Goal: Task Accomplishment & Management: Use online tool/utility

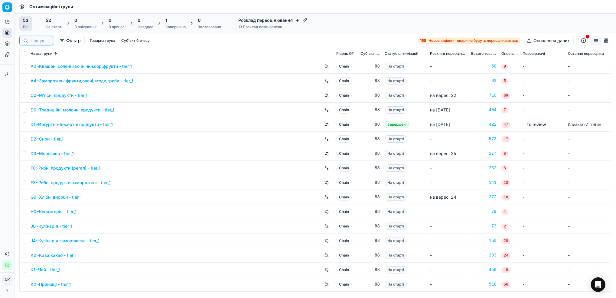
click at [36, 42] on input at bounding box center [40, 41] width 19 height 6
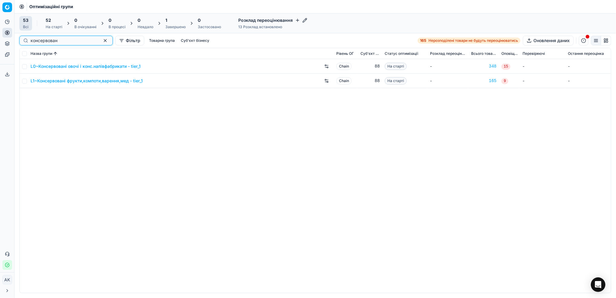
type input "консервован"
click at [25, 82] on input "checkbox" at bounding box center [24, 81] width 5 height 5
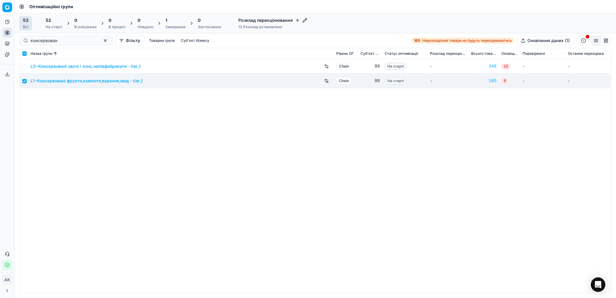
click at [54, 23] on div "52 На старті" at bounding box center [54, 23] width 17 height 12
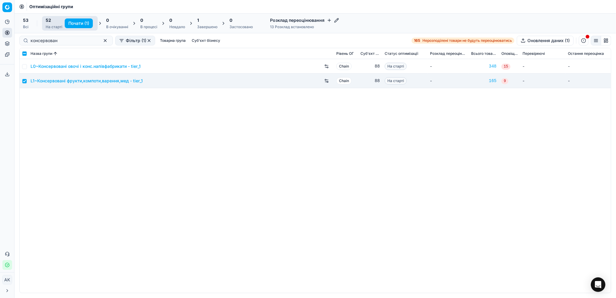
click at [75, 20] on button "Почати (1)" at bounding box center [79, 23] width 28 height 10
checkbox input "false"
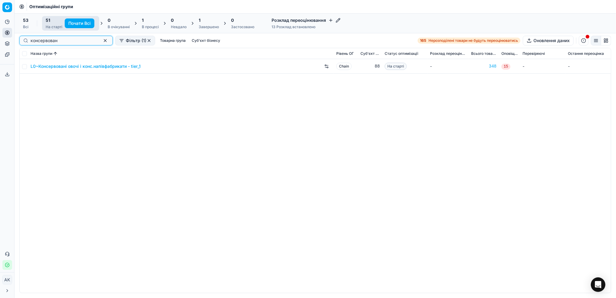
click at [102, 42] on button "button" at bounding box center [105, 40] width 7 height 7
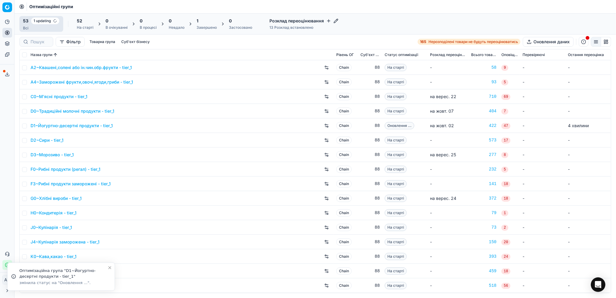
click at [202, 26] on div "Завершено" at bounding box center [207, 27] width 20 height 5
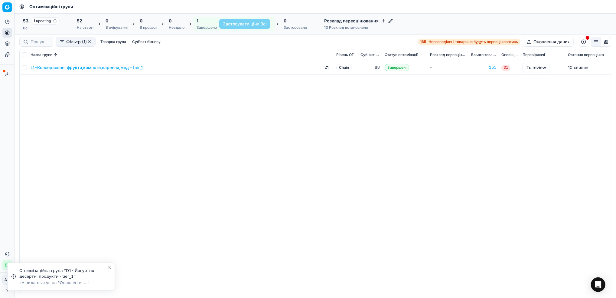
click at [70, 64] on link "L1~Консервовані фрукти,компоти,варення,мед - tier_1" at bounding box center [87, 67] width 112 height 6
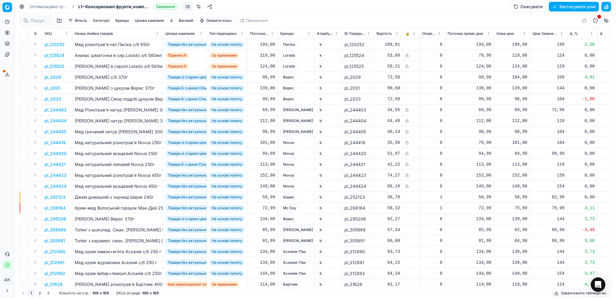
click at [608, 6] on button "button" at bounding box center [607, 7] width 10 height 10
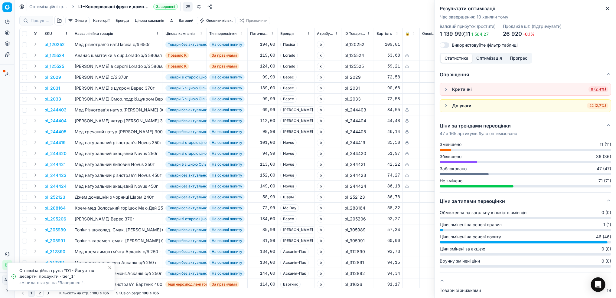
click at [607, 10] on icon "button" at bounding box center [607, 8] width 5 height 5
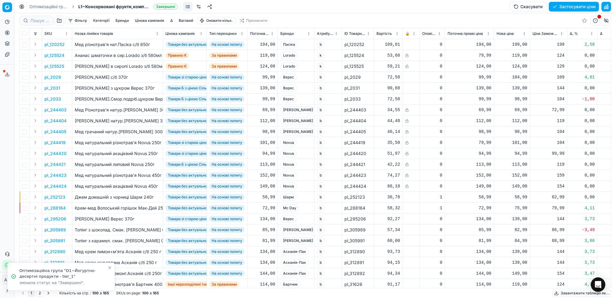
click at [153, 22] on button "Цінова кампанія" at bounding box center [149, 20] width 34 height 7
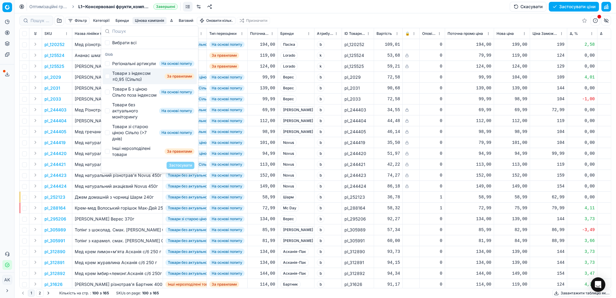
drag, startPoint x: 110, startPoint y: 83, endPoint x: 113, endPoint y: 86, distance: 4.5
click at [110, 83] on div "Товари з індексом ≤0,95 (Сільпо) За правилами" at bounding box center [150, 76] width 94 height 16
checkbox input "true"
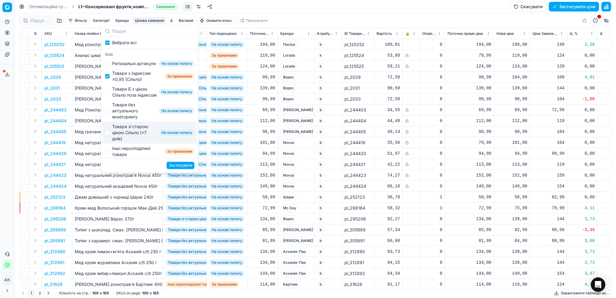
click at [176, 166] on button "Застосувати" at bounding box center [181, 165] width 28 height 7
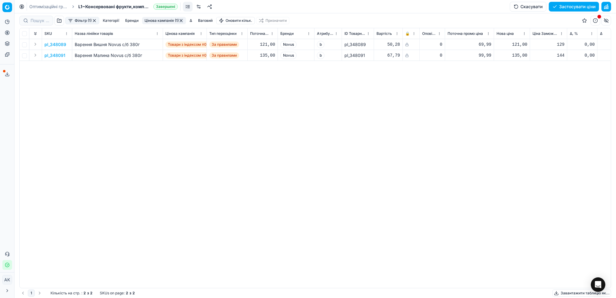
click at [165, 20] on button "Цінова кампанія (1)" at bounding box center [164, 20] width 44 height 7
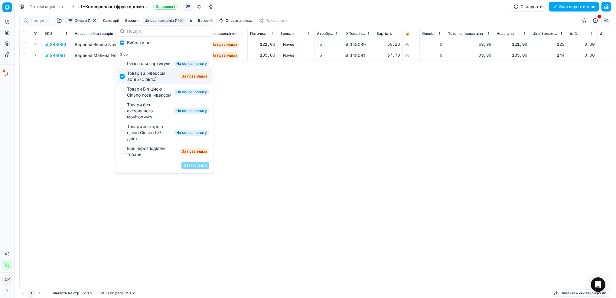
click at [123, 79] on input "Suggestions" at bounding box center [122, 76] width 5 height 5
checkbox input "false"
click at [124, 100] on div "Товари Б з ціною Сільпо поза індексом На основі попиту" at bounding box center [164, 92] width 94 height 16
checkbox input "true"
click at [193, 165] on button "Застосувати" at bounding box center [195, 165] width 28 height 7
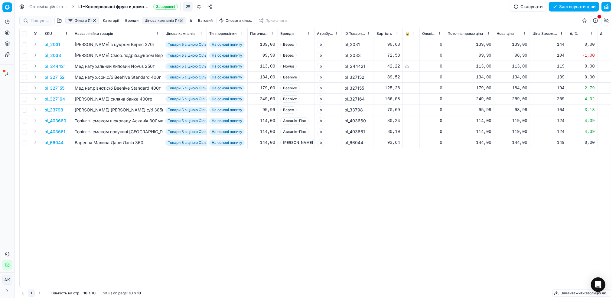
click at [83, 21] on button "Фільтр (1)" at bounding box center [82, 20] width 34 height 7
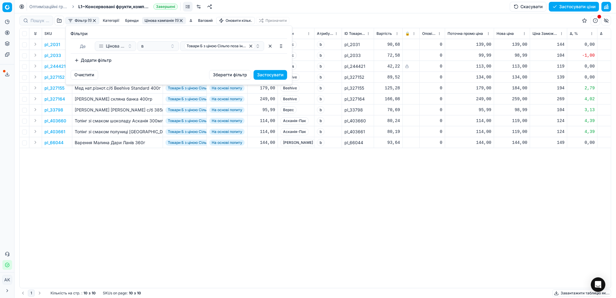
click at [96, 62] on button "Додати фільтр" at bounding box center [93, 60] width 45 height 10
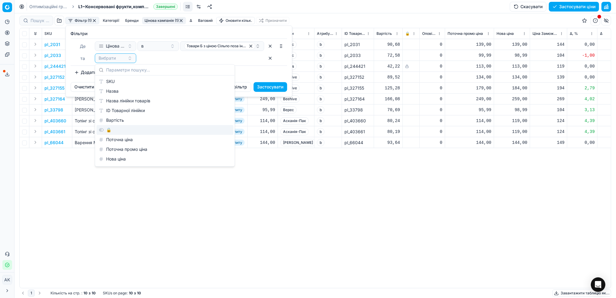
click at [112, 129] on div "🔒" at bounding box center [164, 130] width 137 height 10
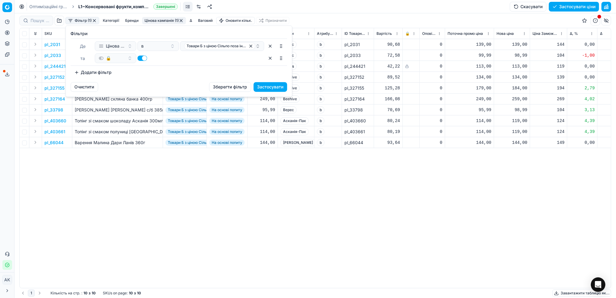
click at [142, 57] on button "button" at bounding box center [143, 57] width 10 height 5
checkbox input "false"
click at [268, 89] on button "Застосувати" at bounding box center [271, 87] width 34 height 10
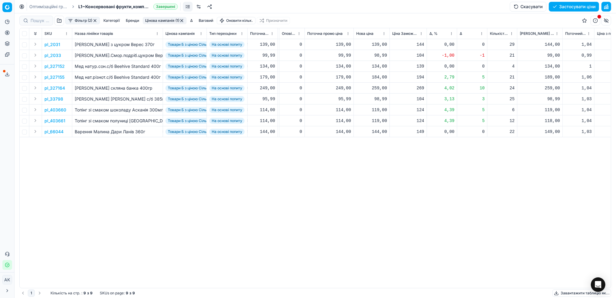
scroll to position [0, 150]
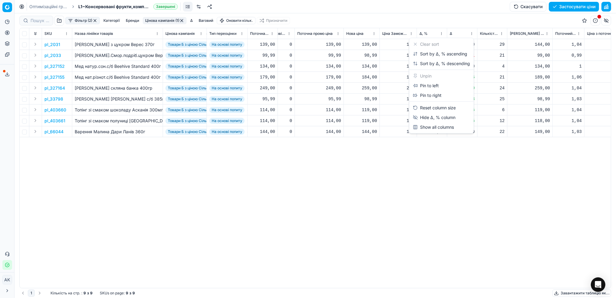
click at [442, 32] on html "Pricing platform Аналітика Цінова оптимізація Асортимент продукції Шаблони Серв…" at bounding box center [308, 149] width 616 height 298
click at [426, 54] on div "Sort by Δ, % ascending" at bounding box center [440, 54] width 54 height 6
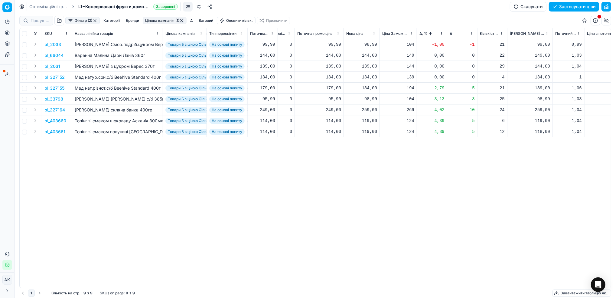
click at [55, 44] on p "pl_2033" at bounding box center [52, 44] width 17 height 6
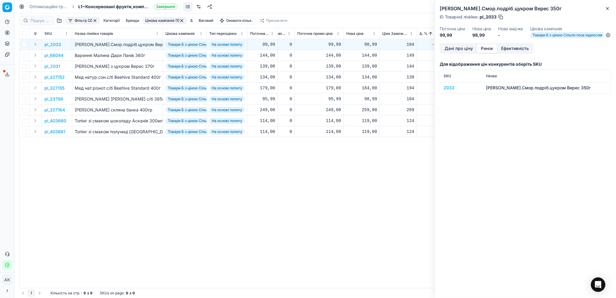
click at [488, 51] on button "Ринок" at bounding box center [487, 48] width 20 height 9
click at [446, 91] on div "2033" at bounding box center [461, 88] width 35 height 6
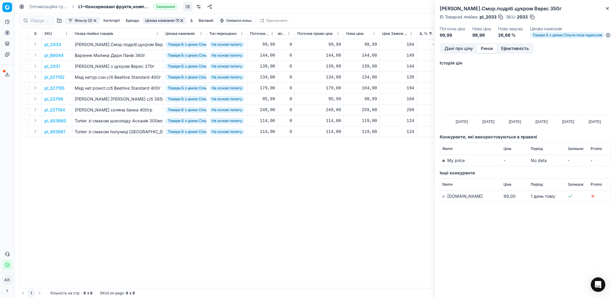
click at [452, 198] on link "[DOMAIN_NAME]" at bounding box center [464, 195] width 35 height 5
click at [607, 9] on icon "button" at bounding box center [607, 8] width 5 height 5
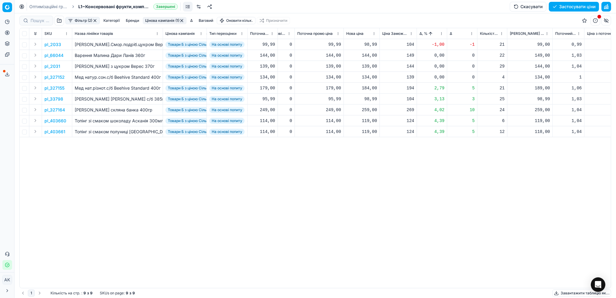
click at [368, 46] on div "98,99" at bounding box center [361, 44] width 31 height 6
click at [369, 95] on input "98.99" at bounding box center [384, 98] width 44 height 10
type input "99.99"
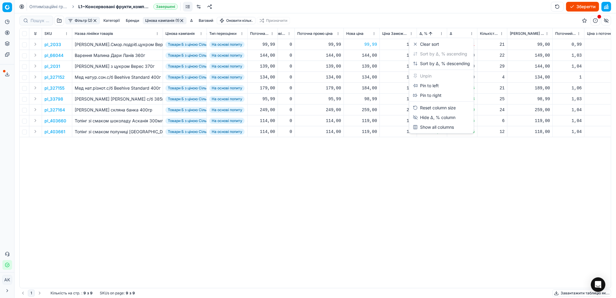
click at [440, 34] on html "Pricing platform Аналітика Цінова оптимізація Асортимент продукції Шаблони Серв…" at bounding box center [308, 149] width 616 height 298
click at [431, 62] on div "Sort by Δ, % descending" at bounding box center [441, 63] width 57 height 6
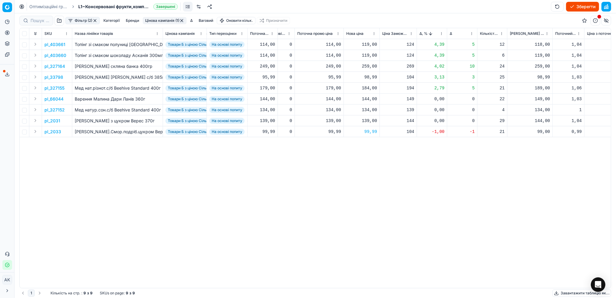
click at [57, 44] on p "pl_403661" at bounding box center [54, 44] width 21 height 6
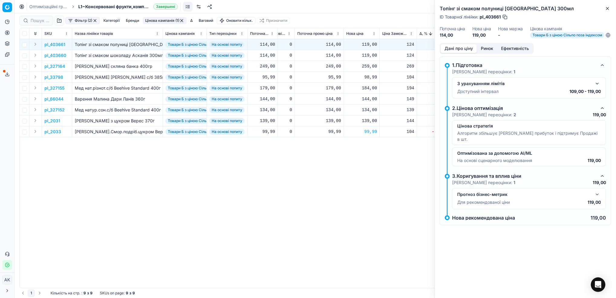
click at [482, 53] on button "Ринок" at bounding box center [487, 48] width 20 height 9
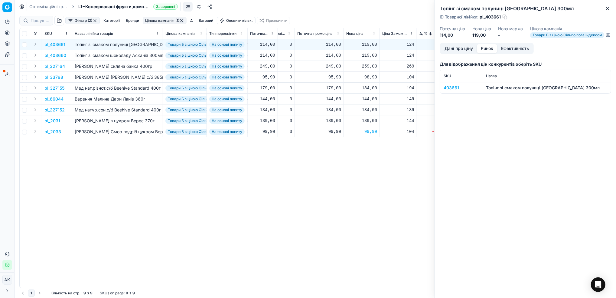
click at [448, 93] on td "403661" at bounding box center [461, 87] width 42 height 11
click at [451, 90] on div "403661" at bounding box center [461, 88] width 35 height 6
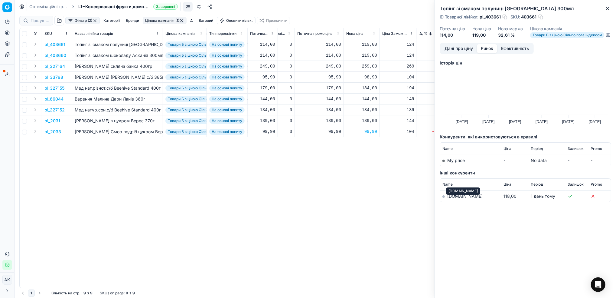
click at [458, 198] on link "[DOMAIN_NAME]" at bounding box center [464, 195] width 35 height 5
click at [607, 10] on icon "button" at bounding box center [607, 8] width 5 height 5
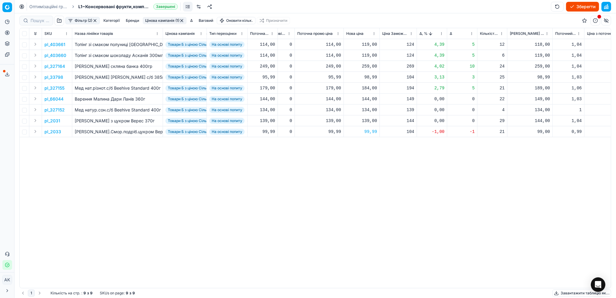
click at [174, 18] on button "Цінова кампанія (1)" at bounding box center [165, 20] width 44 height 7
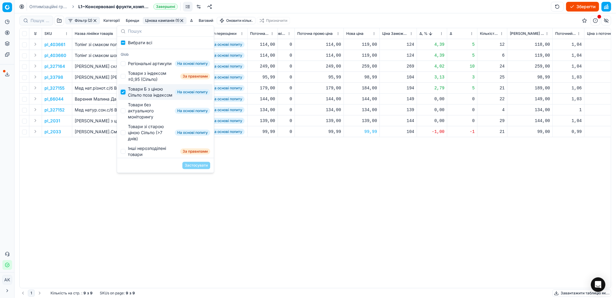
click at [122, 94] on input "Suggestions" at bounding box center [123, 92] width 5 height 5
checkbox input "false"
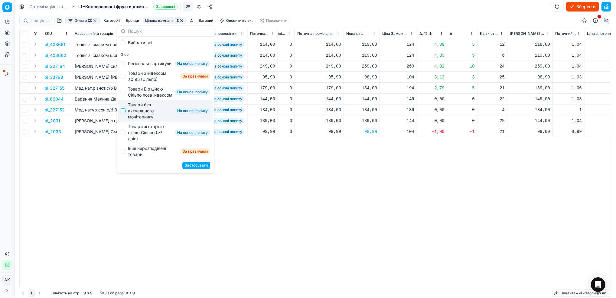
click at [123, 113] on input "Suggestions" at bounding box center [123, 110] width 5 height 5
checkbox input "true"
click at [194, 166] on button "Застосувати" at bounding box center [196, 165] width 28 height 7
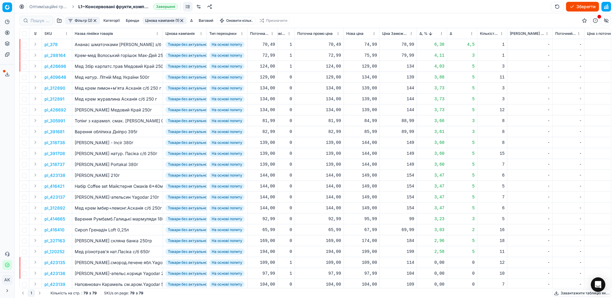
click at [50, 45] on p "pl_378" at bounding box center [50, 44] width 13 height 6
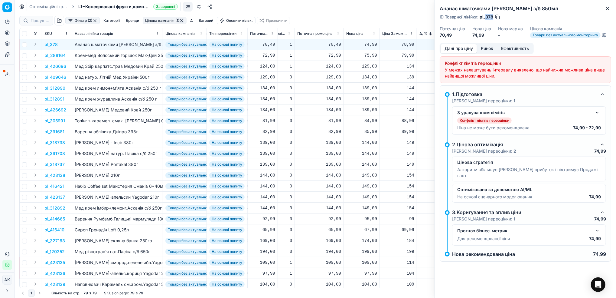
drag, startPoint x: 494, startPoint y: 17, endPoint x: 486, endPoint y: 18, distance: 7.3
click at [486, 18] on div "ID Товарної лінійки : pl_378" at bounding box center [470, 17] width 61 height 6
copy span "378"
click at [366, 44] on div "74,99" at bounding box center [361, 44] width 31 height 6
click at [368, 97] on input "74.99" at bounding box center [384, 98] width 44 height 10
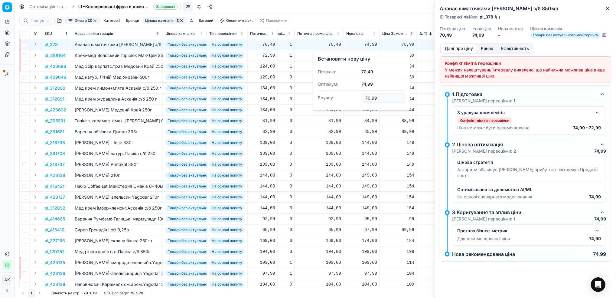
click at [373, 98] on input "70.99" at bounding box center [384, 98] width 44 height 10
type input "70.49"
click at [51, 54] on p "pl_288164" at bounding box center [54, 55] width 21 height 6
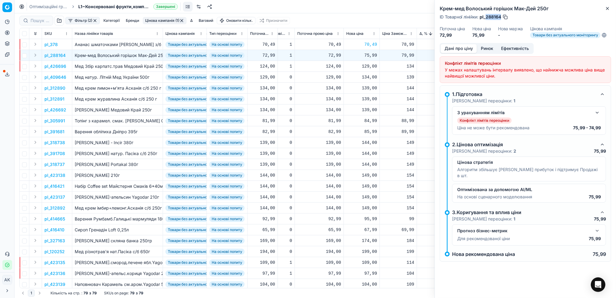
drag, startPoint x: 502, startPoint y: 17, endPoint x: 487, endPoint y: 18, distance: 15.1
click at [487, 18] on div "ID Товарної лінійки : pl_288164" at bounding box center [474, 17] width 69 height 6
copy span "288164"
click at [369, 54] on div "75,99" at bounding box center [361, 55] width 31 height 6
click at [369, 107] on input "75.99" at bounding box center [384, 109] width 44 height 10
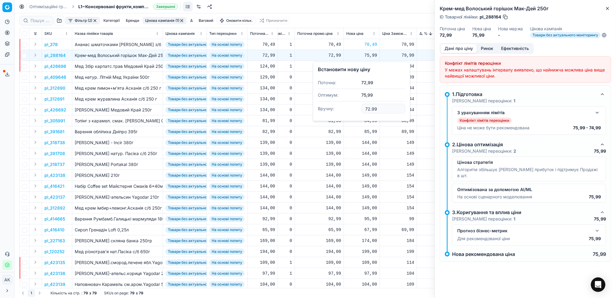
type input "72.99"
click at [53, 67] on p "pl_426696" at bounding box center [55, 66] width 22 height 6
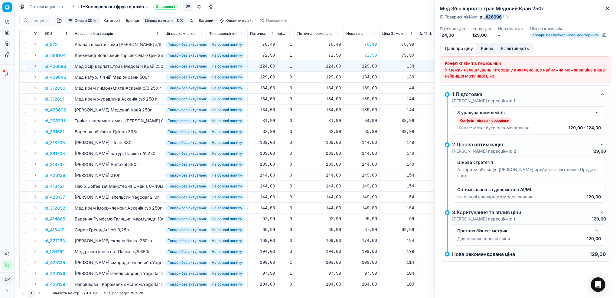
drag, startPoint x: 502, startPoint y: 16, endPoint x: 487, endPoint y: 16, distance: 15.4
click at [487, 16] on div "ID Товарної лінійки : pl_426696" at bounding box center [474, 17] width 69 height 6
copy span "426696"
click at [608, 7] on icon "button" at bounding box center [607, 8] width 5 height 5
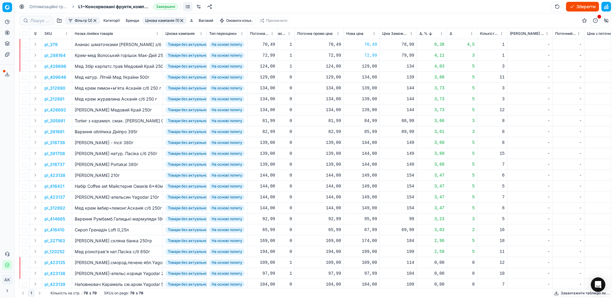
click at [53, 86] on p "pl_312890" at bounding box center [54, 88] width 21 height 6
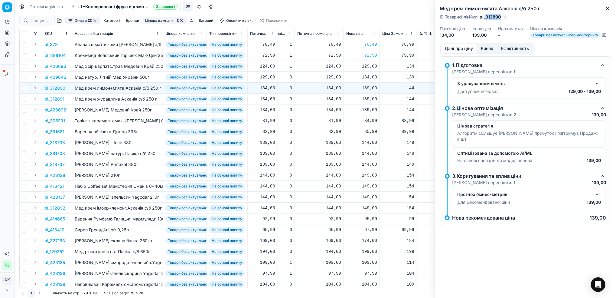
drag, startPoint x: 501, startPoint y: 16, endPoint x: 486, endPoint y: 16, distance: 14.8
click at [486, 16] on div "ID Товарної лінійки : pl_312890" at bounding box center [474, 17] width 68 height 6
copy span "312890"
click at [607, 8] on icon "button" at bounding box center [607, 8] width 5 height 5
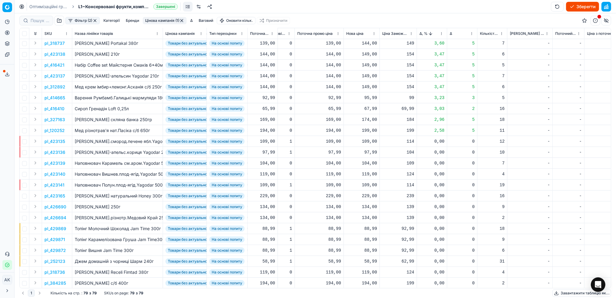
scroll to position [0, 150]
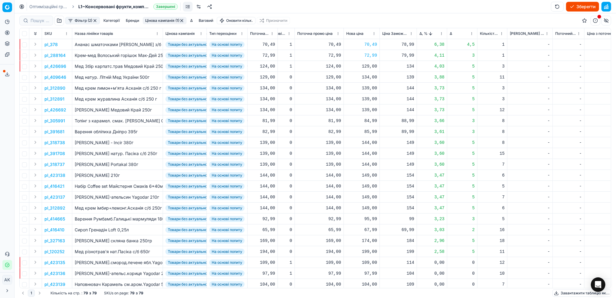
click at [441, 36] on html "Pricing platform Аналітика Цінова оптимізація Асортимент продукції Шаблони Серв…" at bounding box center [308, 149] width 616 height 298
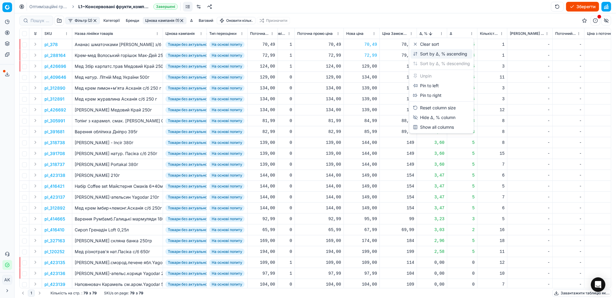
click at [420, 56] on div "Sort by Δ, % ascending" at bounding box center [440, 54] width 54 height 6
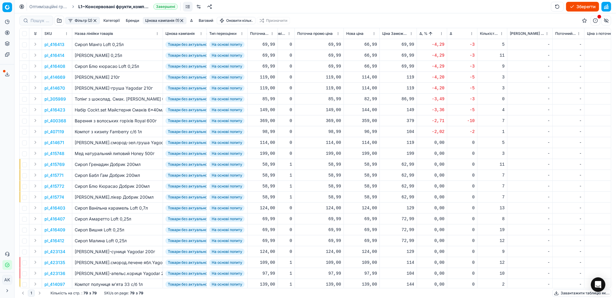
click at [56, 45] on p "pl_416413" at bounding box center [54, 44] width 20 height 6
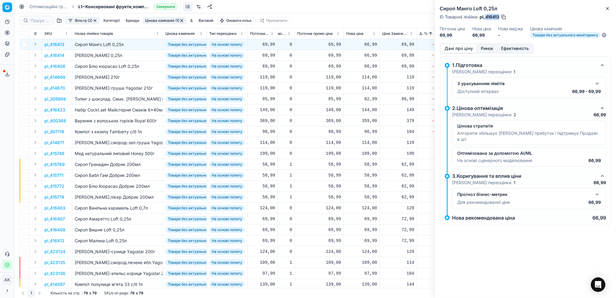
drag, startPoint x: 500, startPoint y: 15, endPoint x: 486, endPoint y: 16, distance: 14.0
click at [486, 16] on span "pl_416413" at bounding box center [490, 17] width 20 height 6
copy span "416413"
click at [610, 8] on icon "button" at bounding box center [607, 8] width 5 height 5
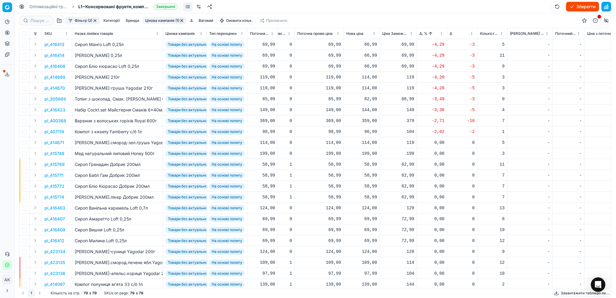
click at [370, 44] on div "66,99" at bounding box center [361, 44] width 31 height 6
click at [369, 97] on input "66.99" at bounding box center [384, 98] width 44 height 10
type input "69.99"
click at [64, 56] on td "pl_416414" at bounding box center [57, 55] width 30 height 11
click at [54, 54] on p "pl_416414" at bounding box center [54, 55] width 20 height 6
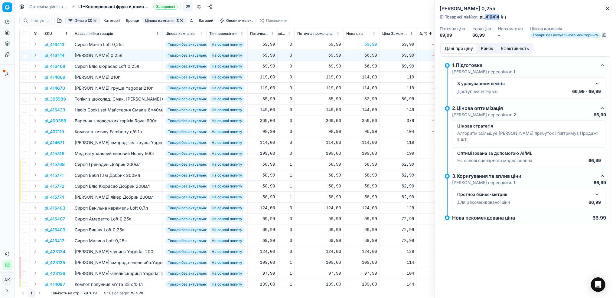
drag, startPoint x: 500, startPoint y: 15, endPoint x: 486, endPoint y: 15, distance: 13.6
click at [486, 15] on span "pl_416414" at bounding box center [490, 17] width 20 height 6
copy span "416414"
click at [369, 54] on div "66,99" at bounding box center [361, 55] width 31 height 6
click at [370, 107] on input "66.99" at bounding box center [384, 109] width 44 height 10
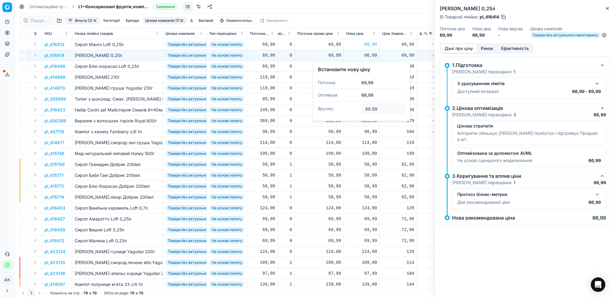
type input "69.99"
click at [365, 66] on div "66,99" at bounding box center [361, 66] width 31 height 6
click at [370, 119] on input "66.99" at bounding box center [384, 120] width 44 height 10
type input "69.99"
click at [607, 8] on icon "button" at bounding box center [607, 8] width 5 height 5
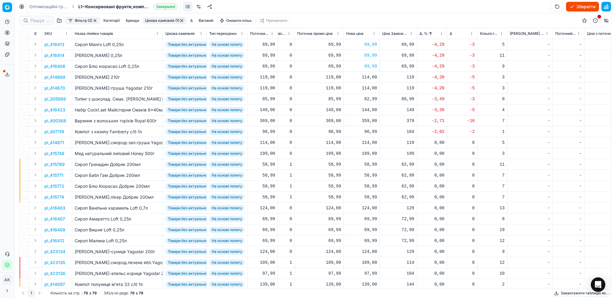
click at [54, 79] on p "pl_414669" at bounding box center [54, 77] width 21 height 6
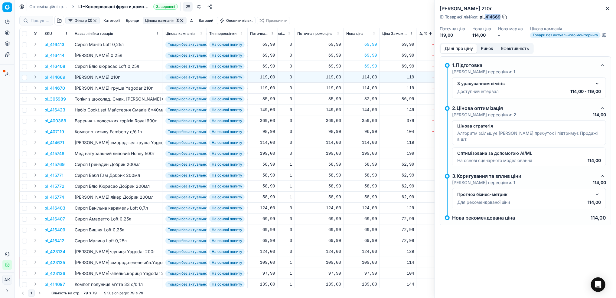
drag, startPoint x: 501, startPoint y: 18, endPoint x: 485, endPoint y: 17, distance: 15.4
click at [485, 17] on span "pl_414669" at bounding box center [490, 17] width 21 height 6
copy span "414669"
click at [605, 10] on button "Close" at bounding box center [607, 8] width 7 height 7
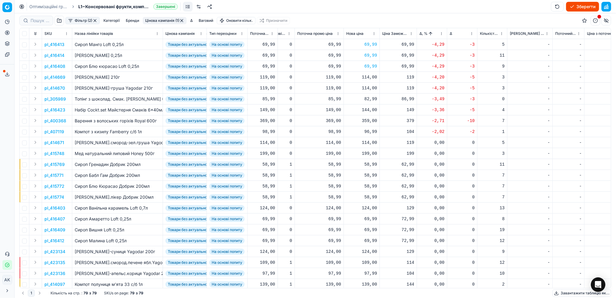
click at [57, 97] on p "pl_305989" at bounding box center [54, 99] width 21 height 6
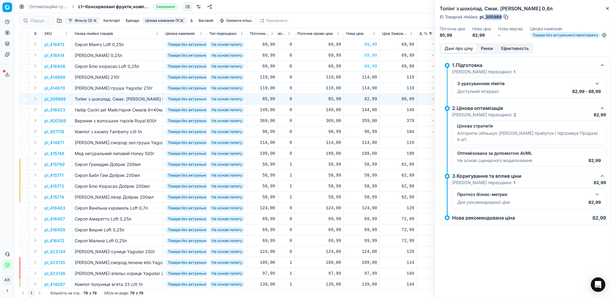
drag, startPoint x: 501, startPoint y: 14, endPoint x: 486, endPoint y: 15, distance: 15.5
click at [486, 15] on span "pl_305989" at bounding box center [491, 17] width 22 height 6
copy span "305989"
click at [604, 14] on div "ID Товарної лінійки : pl_305989" at bounding box center [525, 17] width 171 height 6
click at [609, 9] on icon "button" at bounding box center [607, 8] width 5 height 5
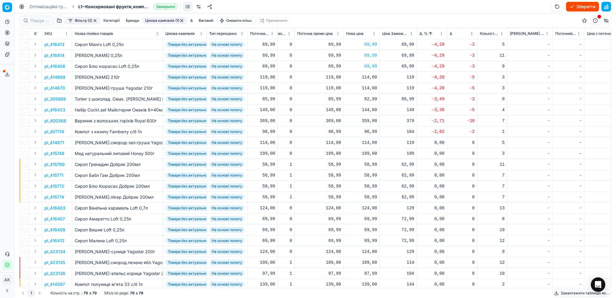
click at [113, 109] on div "Набір Cockt.set Майстерня Смаків 6*40мл" at bounding box center [118, 110] width 86 height 6
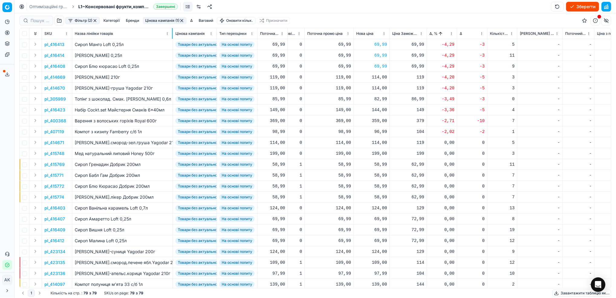
drag, startPoint x: 162, startPoint y: 32, endPoint x: 172, endPoint y: 34, distance: 10.3
click at [172, 34] on div at bounding box center [172, 33] width 1 height 11
click at [57, 109] on p "pl_416423" at bounding box center [54, 110] width 21 height 6
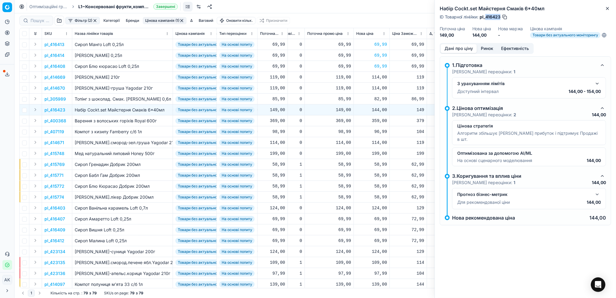
drag, startPoint x: 501, startPoint y: 16, endPoint x: 485, endPoint y: 16, distance: 15.4
click at [485, 16] on span "pl_416423" at bounding box center [490, 17] width 21 height 6
copy span "416423"
click at [379, 109] on div "144,00" at bounding box center [371, 110] width 31 height 6
click at [381, 163] on input "144.00" at bounding box center [394, 163] width 44 height 10
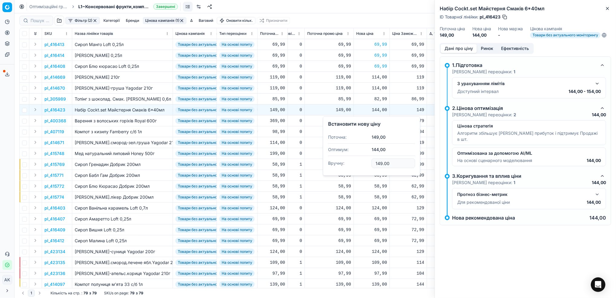
type input "149.00"
click at [608, 7] on icon "button" at bounding box center [607, 8] width 5 height 5
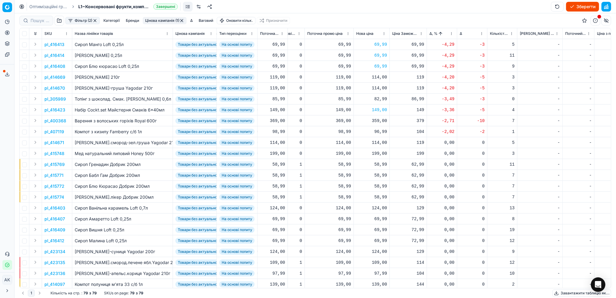
click at [55, 122] on p "pl_400368" at bounding box center [55, 121] width 22 height 6
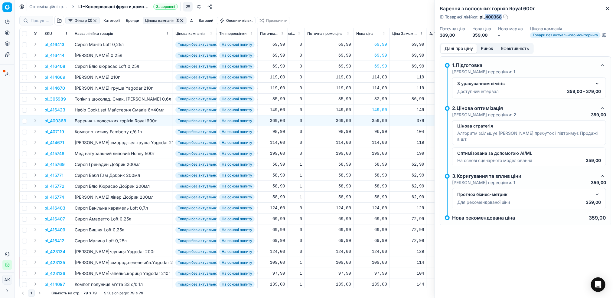
drag, startPoint x: 502, startPoint y: 16, endPoint x: 487, endPoint y: 18, distance: 15.3
click at [487, 18] on span "pl_400368" at bounding box center [491, 17] width 22 height 6
copy span "400368"
click at [610, 8] on button "Close" at bounding box center [607, 8] width 7 height 7
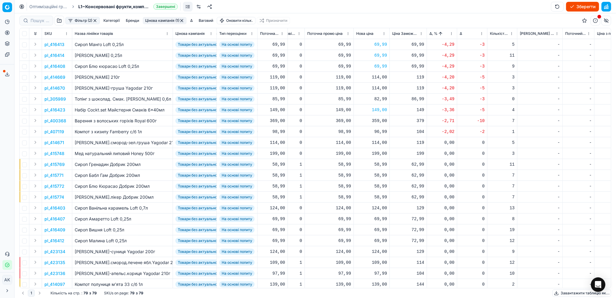
click at [62, 120] on p "pl_400368" at bounding box center [55, 121] width 22 height 6
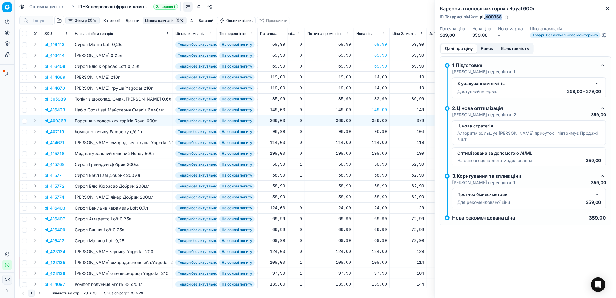
drag, startPoint x: 502, startPoint y: 17, endPoint x: 487, endPoint y: 17, distance: 15.1
click at [487, 17] on span "pl_400368" at bounding box center [491, 17] width 22 height 6
click at [608, 9] on icon "button" at bounding box center [607, 8] width 2 height 2
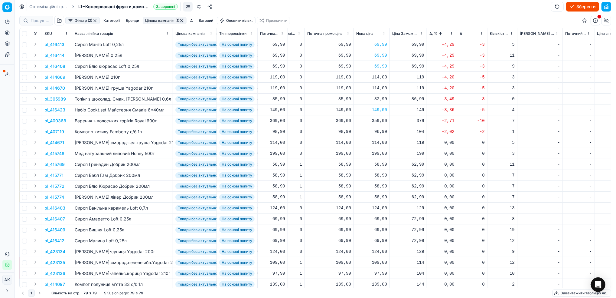
click at [56, 130] on p "pl_407119" at bounding box center [54, 132] width 20 height 6
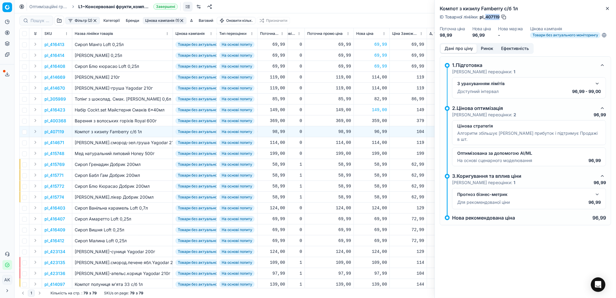
drag, startPoint x: 500, startPoint y: 16, endPoint x: 486, endPoint y: 16, distance: 14.2
click at [486, 16] on span "pl_407119" at bounding box center [490, 17] width 20 height 6
click at [611, 8] on button "Close" at bounding box center [607, 8] width 7 height 7
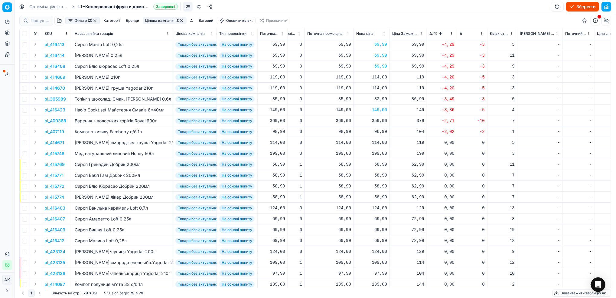
click at [377, 132] on div "96,99" at bounding box center [371, 132] width 31 height 6
click at [379, 184] on input "96.99" at bounding box center [394, 185] width 44 height 10
type input "98.99"
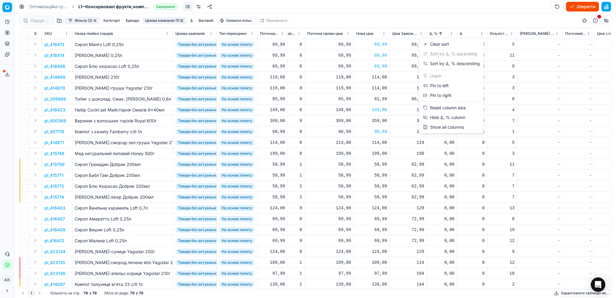
click at [451, 34] on html "Pricing platform Аналітика Цінова оптимізація Асортимент продукції Шаблони Серв…" at bounding box center [308, 149] width 616 height 298
click at [439, 65] on div "Sort by Δ, % descending" at bounding box center [451, 63] width 57 height 6
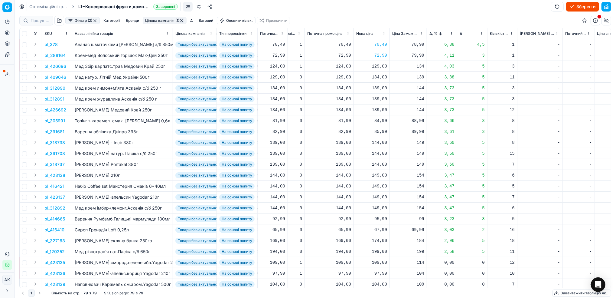
click at [161, 21] on button "Цінова кампанія (1)" at bounding box center [165, 20] width 44 height 7
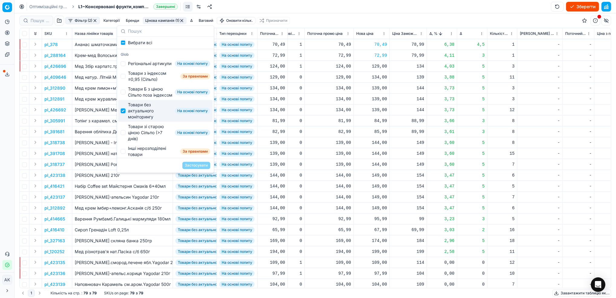
click at [124, 113] on input "Suggestions" at bounding box center [123, 110] width 5 height 5
checkbox input "false"
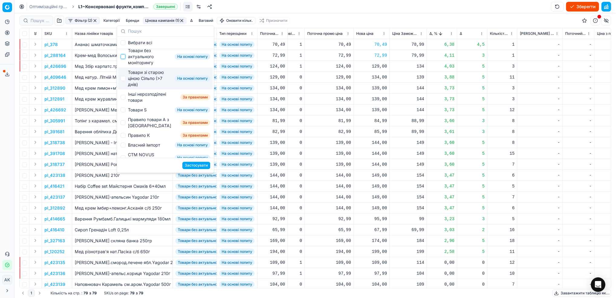
scroll to position [40, 0]
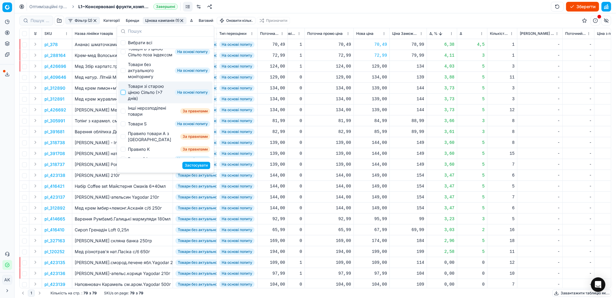
click at [124, 95] on input "Suggestions" at bounding box center [123, 92] width 5 height 5
checkbox input "true"
click at [190, 164] on button "Застосувати" at bounding box center [196, 165] width 28 height 7
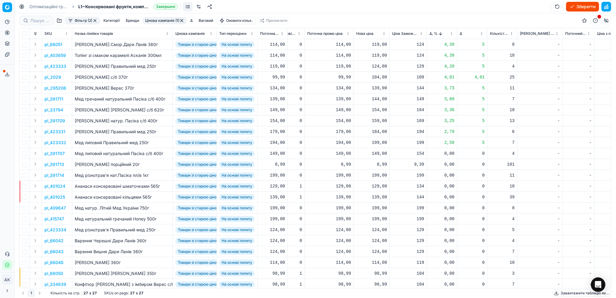
click at [55, 43] on p "pl_66051" at bounding box center [53, 44] width 18 height 6
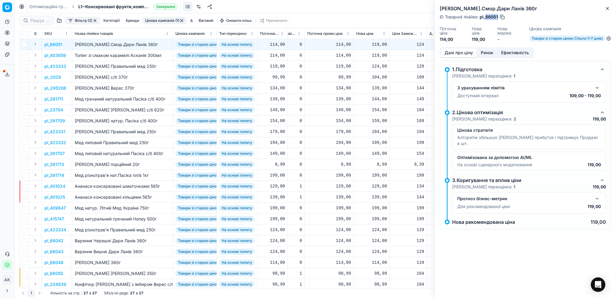
drag, startPoint x: 498, startPoint y: 17, endPoint x: 486, endPoint y: 18, distance: 11.8
click at [486, 18] on span "pl_66051" at bounding box center [489, 17] width 18 height 6
click at [610, 7] on icon "button" at bounding box center [607, 8] width 5 height 5
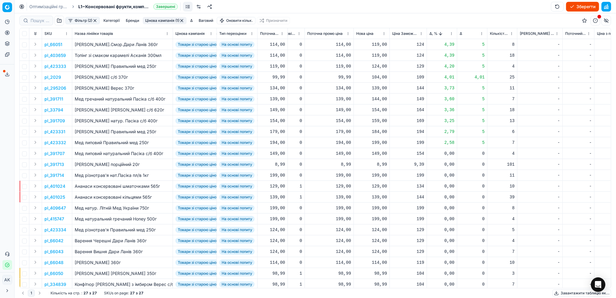
click at [55, 67] on p "pl_423333" at bounding box center [55, 66] width 22 height 6
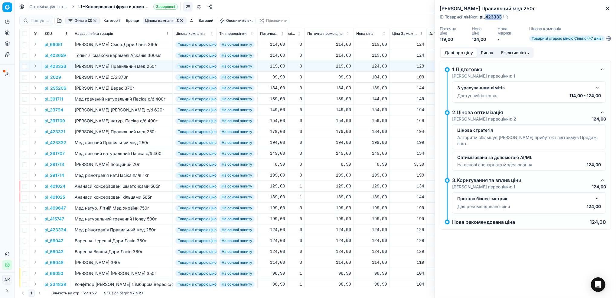
drag, startPoint x: 501, startPoint y: 16, endPoint x: 485, endPoint y: 18, distance: 16.7
click at [485, 18] on span "pl_423333" at bounding box center [491, 17] width 22 height 6
click at [610, 8] on icon "button" at bounding box center [607, 8] width 5 height 5
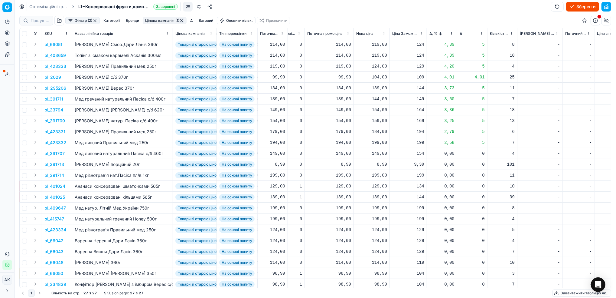
click at [449, 35] on html "Pricing platform Аналітика Цінова оптимізація Асортимент продукції Шаблони Серв…" at bounding box center [308, 149] width 616 height 298
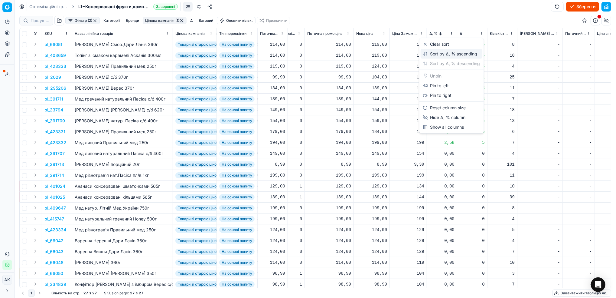
click at [439, 54] on div "Sort by Δ, % ascending" at bounding box center [450, 54] width 54 height 6
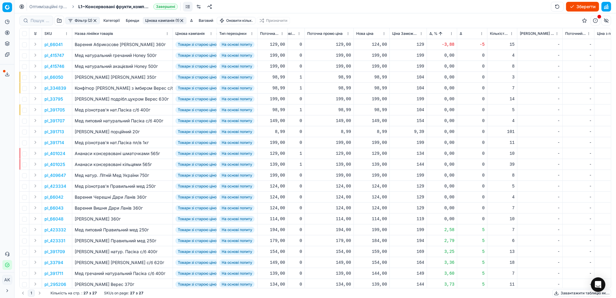
click at [50, 44] on p "pl_66041" at bounding box center [53, 44] width 18 height 6
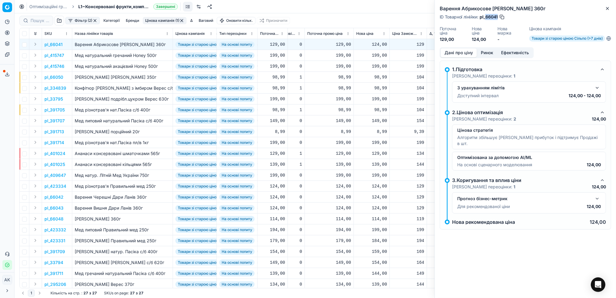
drag, startPoint x: 498, startPoint y: 17, endPoint x: 486, endPoint y: 17, distance: 12.4
click at [486, 17] on span "pl_66041" at bounding box center [489, 17] width 18 height 6
click at [608, 6] on icon "button" at bounding box center [607, 8] width 5 height 5
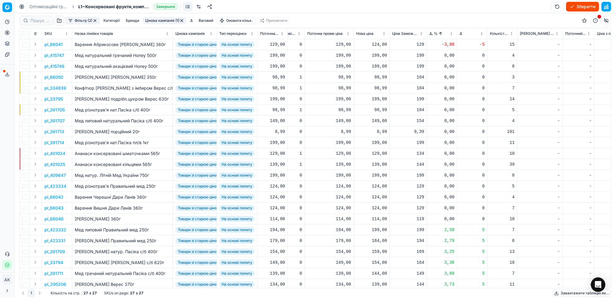
click at [154, 20] on button "Цінова кампанія (1)" at bounding box center [165, 20] width 44 height 7
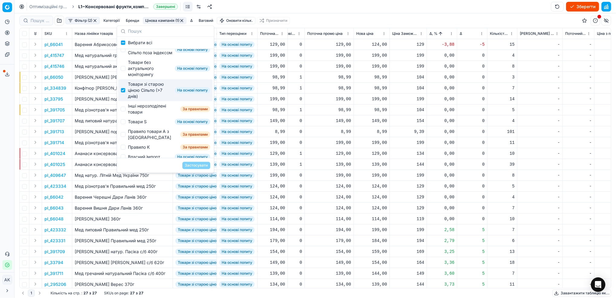
scroll to position [80, 0]
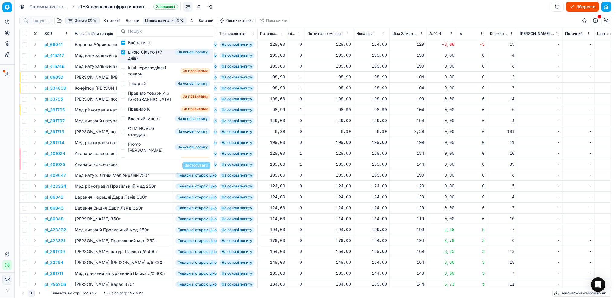
click at [125, 63] on div "Товари зі старою ціною Сільпо (>7 днів) На основі попиту" at bounding box center [165, 52] width 94 height 22
checkbox input "false"
click at [124, 78] on div "Інші нерозподілені товари За правилами" at bounding box center [165, 71] width 94 height 16
checkbox input "true"
click at [202, 168] on button "Застосувати" at bounding box center [196, 165] width 28 height 7
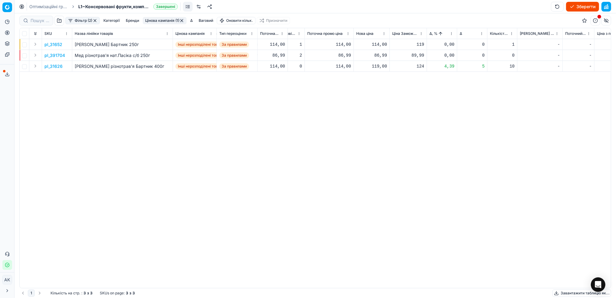
click at [451, 35] on html "Pricing platform Аналітика Цінова оптимізація Асортимент продукції Шаблони Серв…" at bounding box center [308, 149] width 616 height 298
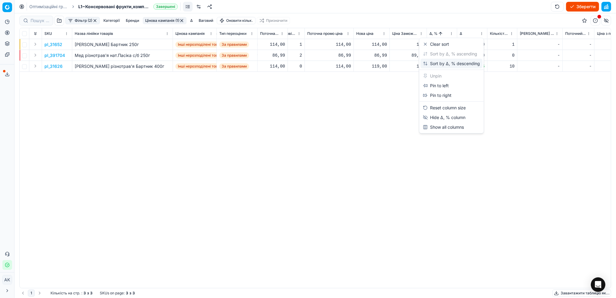
click at [433, 63] on div "Sort by Δ, % descending" at bounding box center [451, 63] width 57 height 6
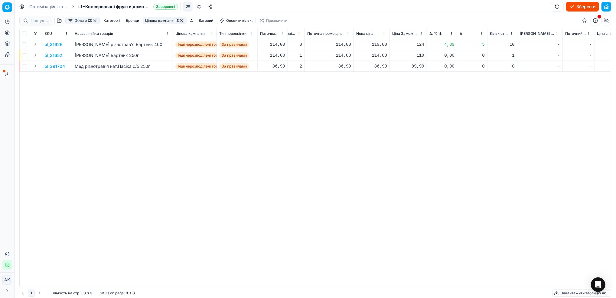
click at [49, 43] on p "pl_31626" at bounding box center [53, 44] width 18 height 6
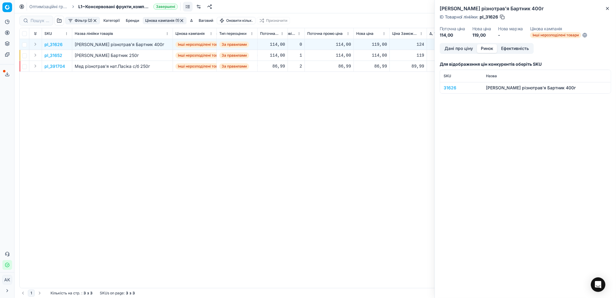
click at [489, 49] on button "Ринок" at bounding box center [487, 48] width 20 height 9
click at [448, 89] on div "31626" at bounding box center [461, 88] width 35 height 6
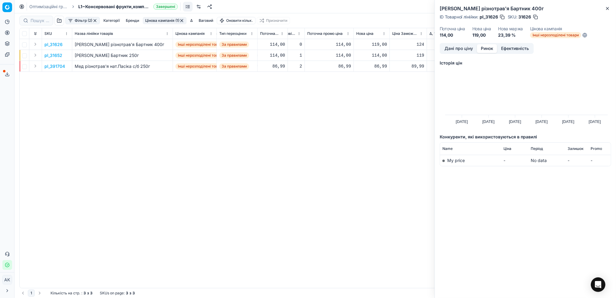
click at [536, 19] on button "button" at bounding box center [536, 17] width 6 height 6
click at [608, 8] on icon "button" at bounding box center [607, 8] width 5 height 5
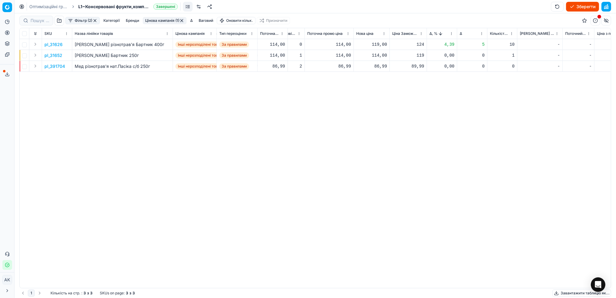
click at [95, 21] on button "button" at bounding box center [95, 20] width 5 height 5
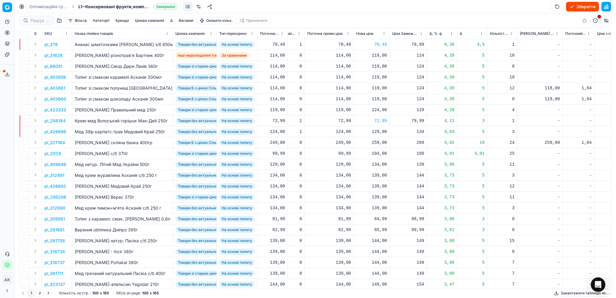
click at [578, 7] on button "Зберегти" at bounding box center [582, 7] width 33 height 10
drag, startPoint x: 45, startPoint y: 8, endPoint x: 93, endPoint y: 41, distance: 58.8
click at [45, 8] on link "Оптимізаційні групи" at bounding box center [48, 7] width 39 height 6
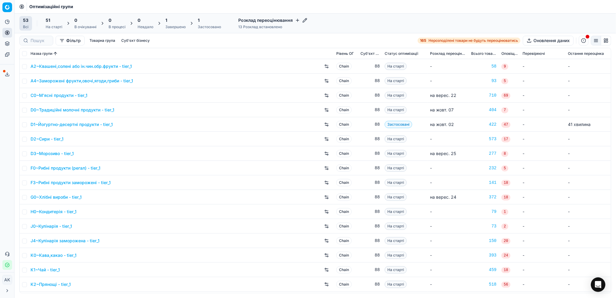
click at [173, 26] on div "Завершено" at bounding box center [175, 26] width 20 height 5
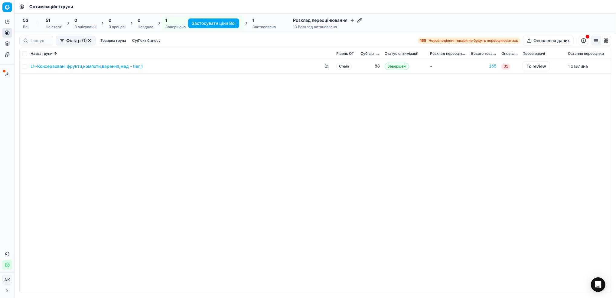
click at [96, 67] on link "L1~Консервовані фрукти,компоти,варення,мед - tier_1" at bounding box center [87, 66] width 112 height 6
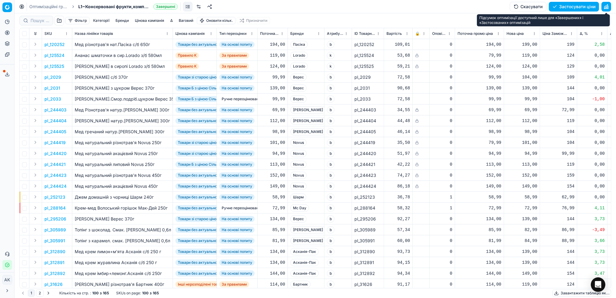
click at [607, 7] on button "button" at bounding box center [607, 7] width 10 height 10
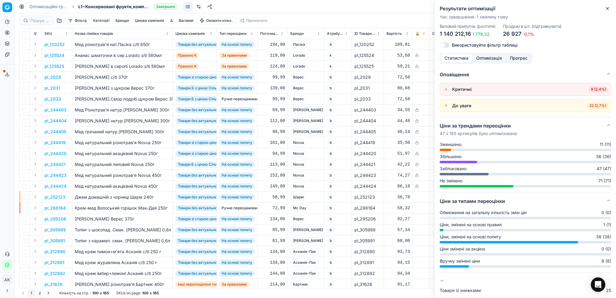
click at [608, 7] on icon "button" at bounding box center [607, 8] width 5 height 5
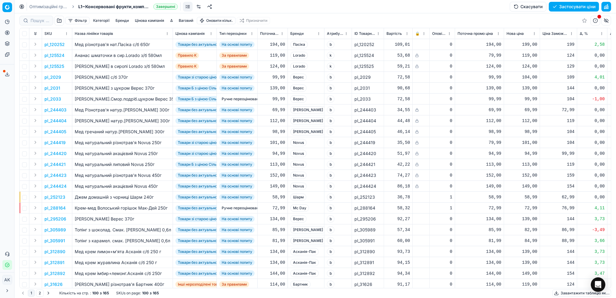
click at [568, 7] on button "Застосувати ціни" at bounding box center [574, 7] width 50 height 10
click at [559, 5] on button "Завантажити звіт" at bounding box center [573, 7] width 51 height 10
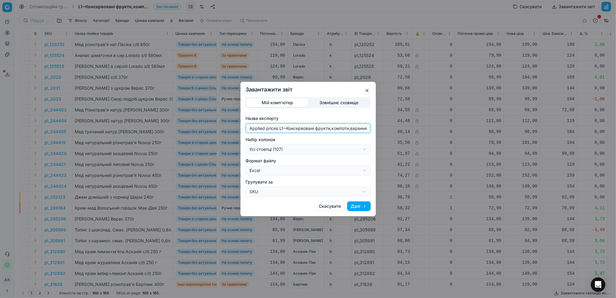
drag, startPoint x: 283, startPoint y: 129, endPoint x: 236, endPoint y: 129, distance: 47.2
click at [236, 129] on div "Завантажити звіт Мій комп'ютер Зовнішнє сховище Назва експорту Applied prices L…" at bounding box center [308, 149] width 616 height 298
type input "20251002~Консервовані фрукти,компоти,варення,мед - tier_1"
click at [362, 151] on div "Завантажити звіт Мій комп'ютер Зовнішнє сховище Назва експорту 20251002~Консерв…" at bounding box center [308, 149] width 616 height 298
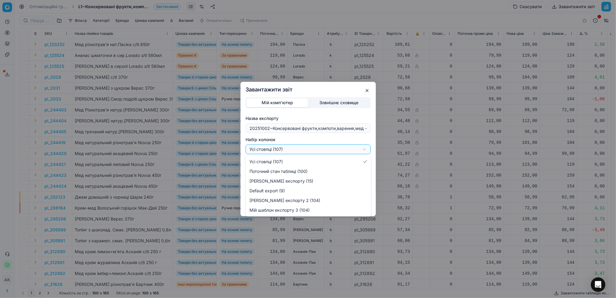
select select "custom"
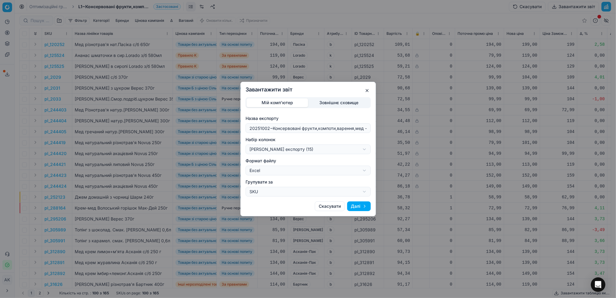
click at [354, 206] on button "Далі" at bounding box center [359, 206] width 24 height 10
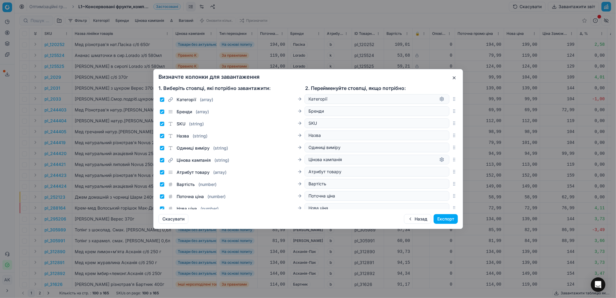
click at [449, 220] on button "Експорт" at bounding box center [446, 219] width 24 height 10
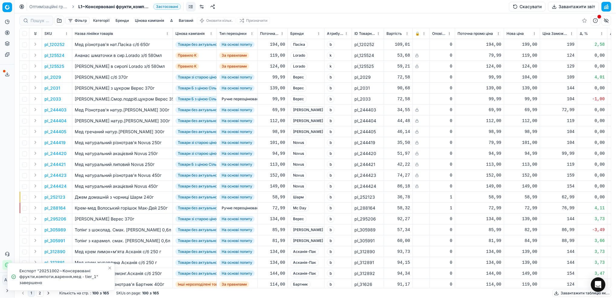
click at [5, 74] on icon at bounding box center [7, 74] width 5 height 5
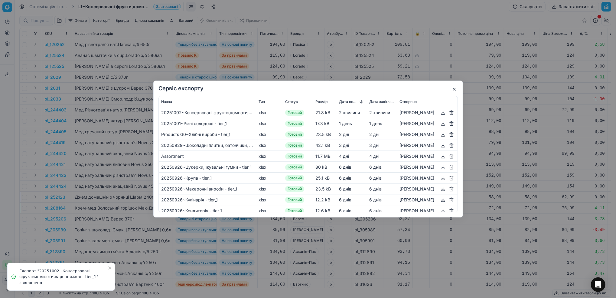
click at [443, 112] on button "button" at bounding box center [442, 112] width 7 height 7
